Goal: Transaction & Acquisition: Purchase product/service

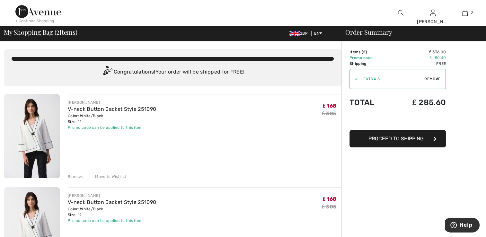
click at [75, 175] on div "Remove" at bounding box center [76, 177] width 16 height 6
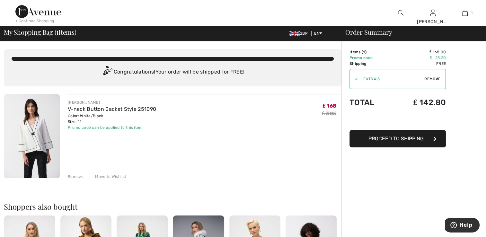
click at [390, 138] on span "Proceed to Shipping" at bounding box center [395, 139] width 55 height 6
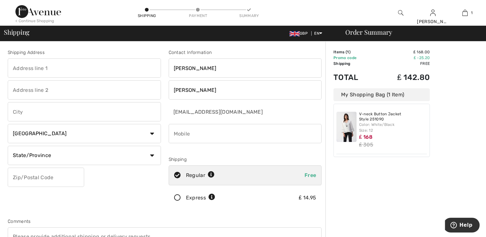
click at [39, 67] on input "text" at bounding box center [84, 67] width 153 height 19
type input "27 kings road"
type input "sandiacre"
select select "GB"
type input "NG10 5BY"
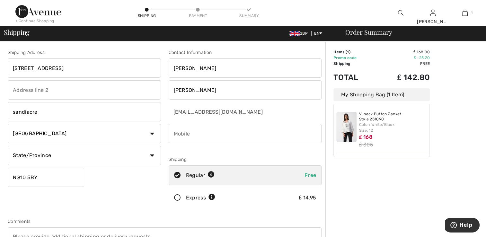
type input "07751428224"
type input "NOT"
type input "NG105BY"
drag, startPoint x: 27, startPoint y: 154, endPoint x: 0, endPoint y: 152, distance: 27.4
click at [0, 152] on div "Shipping Address 27 kings road sandiacre Country Canada United States Afghanist…" at bounding box center [243, 229] width 486 height 377
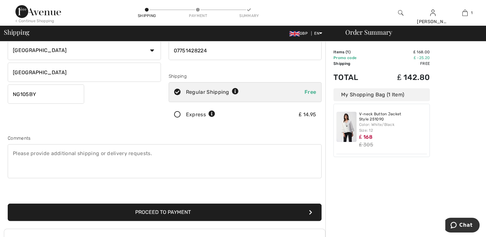
scroll to position [92, 0]
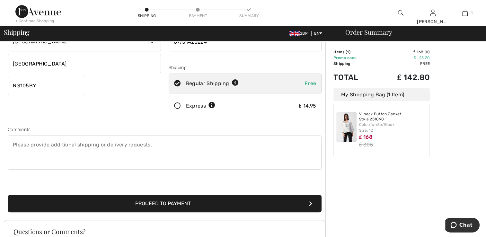
type input "[GEOGRAPHIC_DATA]"
click at [146, 202] on button "Proceed to Payment" at bounding box center [165, 203] width 314 height 17
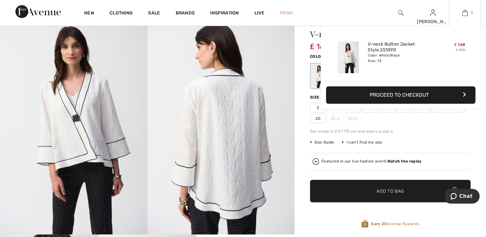
click at [463, 13] on img at bounding box center [464, 13] width 5 height 8
click at [406, 96] on button "Proceed to Checkout" at bounding box center [400, 94] width 149 height 17
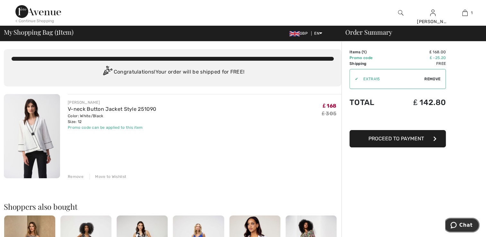
click at [461, 228] on button "Chat" at bounding box center [461, 225] width 36 height 15
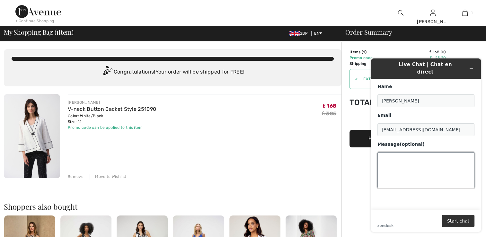
click at [386, 160] on textarea "Message (optional)" at bounding box center [425, 170] width 97 height 36
type textarea "HI, I have a Girft certificate of £50 GC005077973, where do I add this to my cu…"
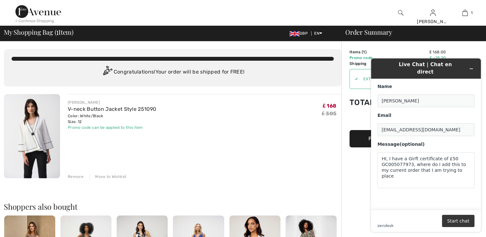
click at [458, 221] on button "Start chat" at bounding box center [458, 221] width 32 height 12
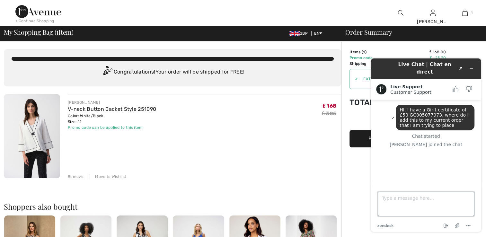
click at [387, 200] on textarea "Type a message here..." at bounding box center [426, 204] width 96 height 24
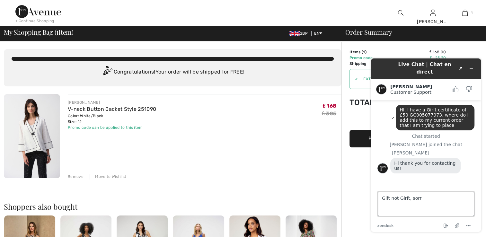
type textarea "Gift not Girft, sorry"
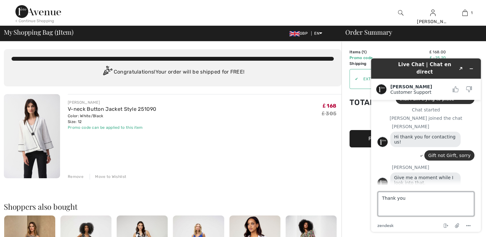
type textarea "Thank you"
click at [398, 13] on img at bounding box center [400, 13] width 5 height 8
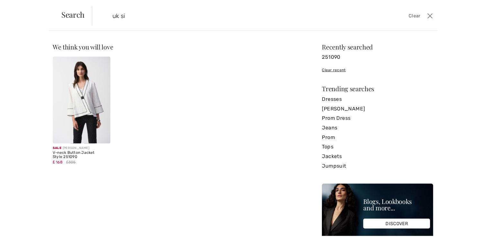
scroll to position [24, 0]
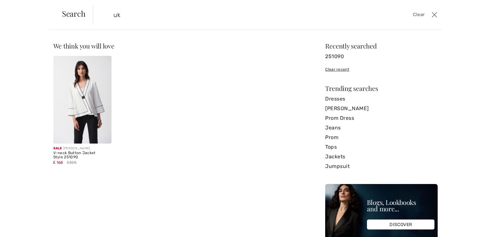
type input "u"
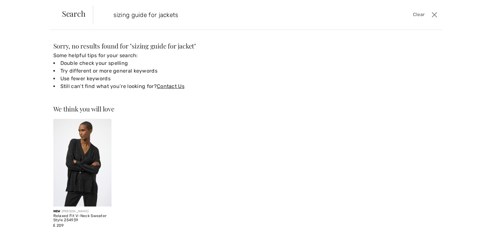
type input "sizing guide for jackets"
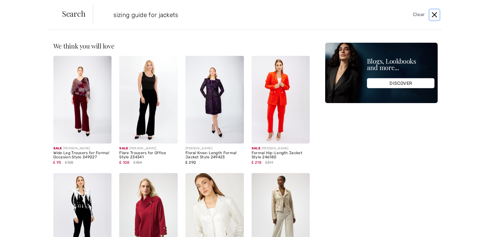
click at [434, 13] on button "Close" at bounding box center [434, 15] width 10 height 10
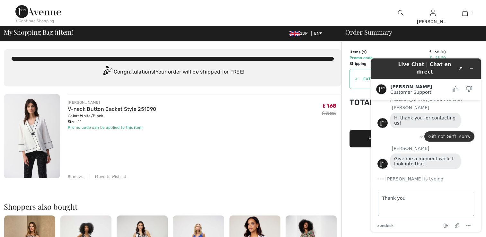
scroll to position [47, 0]
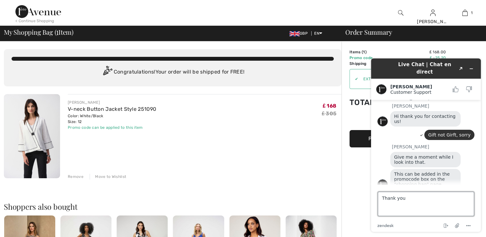
drag, startPoint x: 403, startPoint y: 198, endPoint x: 382, endPoint y: 198, distance: 20.9
click at [382, 198] on textarea "Thank you" at bounding box center [426, 204] width 96 height 24
type textarea "There was a promo code for an additional 15% off sale items placed automaticall…"
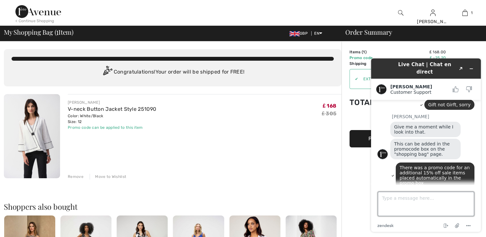
scroll to position [114, 0]
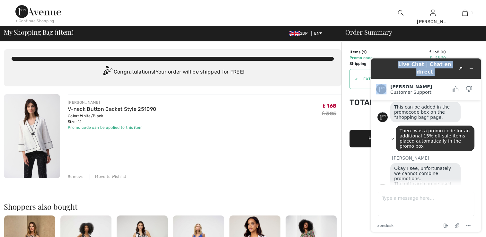
drag, startPoint x: 387, startPoint y: 64, endPoint x: 320, endPoint y: 75, distance: 67.9
click html "Live Chat | Chat en direct Created with Sketch. Amanda Customer Support Custome…"
click at [401, 49] on td "₤ 168.00" at bounding box center [418, 52] width 55 height 6
click at [389, 197] on textarea "Type a message here..." at bounding box center [426, 204] width 96 height 24
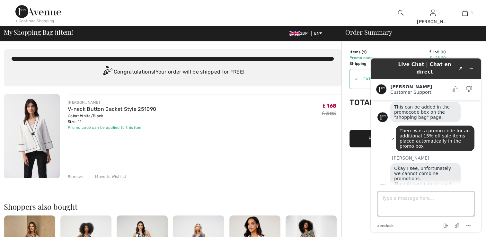
type textarea "o"
type textarea "If I use the girt certificate will I still get free shipping? I am right in thi…"
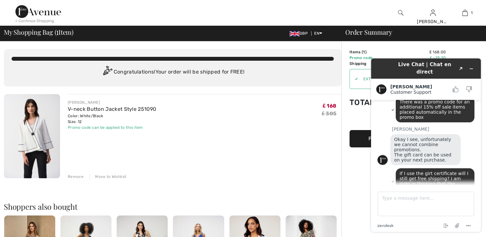
drag, startPoint x: 382, startPoint y: 61, endPoint x: 322, endPoint y: 63, distance: 59.4
click html "Live Chat | Chat en direct Created with Sketch. Amanda Customer Support Custome…"
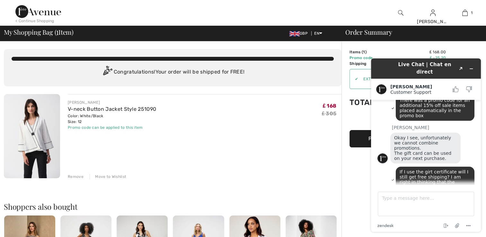
scroll to position [186, 0]
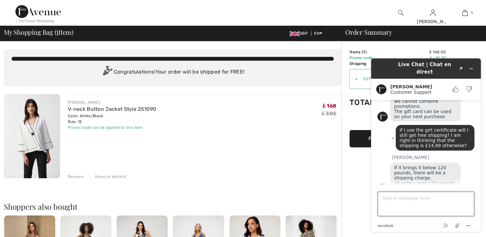
click at [385, 199] on textarea "Type a message here..." at bounding box center [426, 204] width 96 height 24
type textarea "OK, thank you for your help."
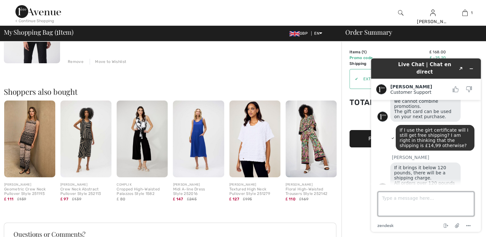
scroll to position [200, 0]
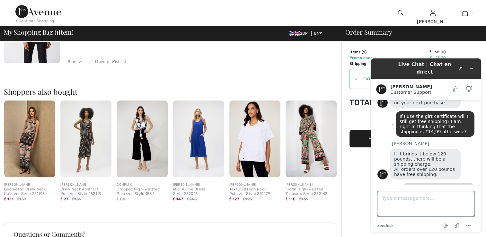
click at [308, 78] on div "Shoppers also bought Quick view JOSEPH RIBKOFF Geometric Crew Neck Pullover Sty…" at bounding box center [173, 139] width 338 height 135
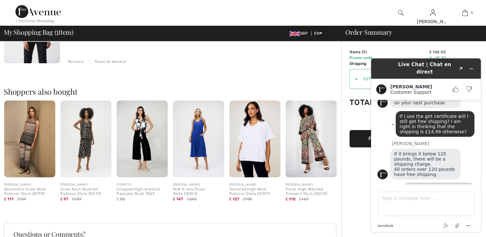
click at [361, 136] on button "Proceed to Payment" at bounding box center [397, 138] width 96 height 17
click at [472, 66] on icon "Minimize widget" at bounding box center [471, 68] width 4 height 4
